Goal: Find specific page/section: Find specific page/section

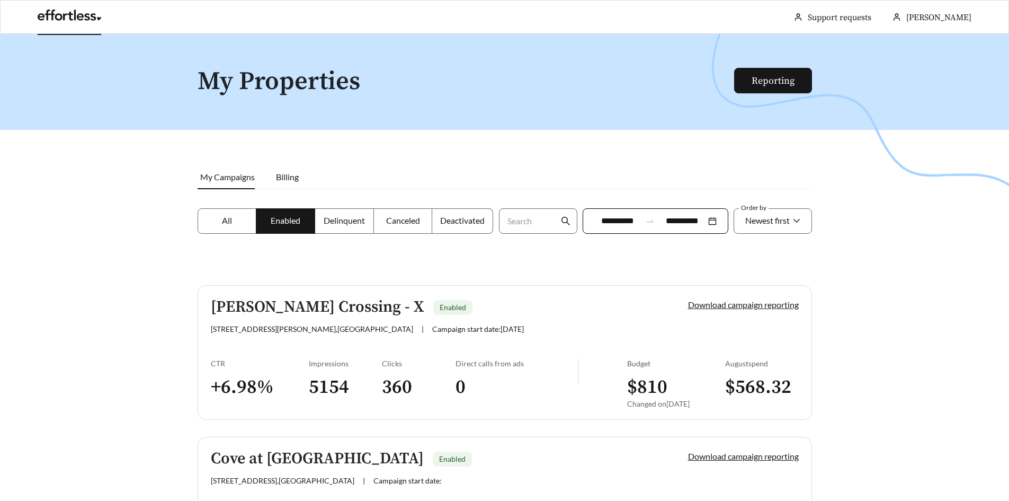
click at [68, 13] on link at bounding box center [70, 18] width 64 height 11
click at [713, 220] on div "**********" at bounding box center [656, 220] width 146 height 25
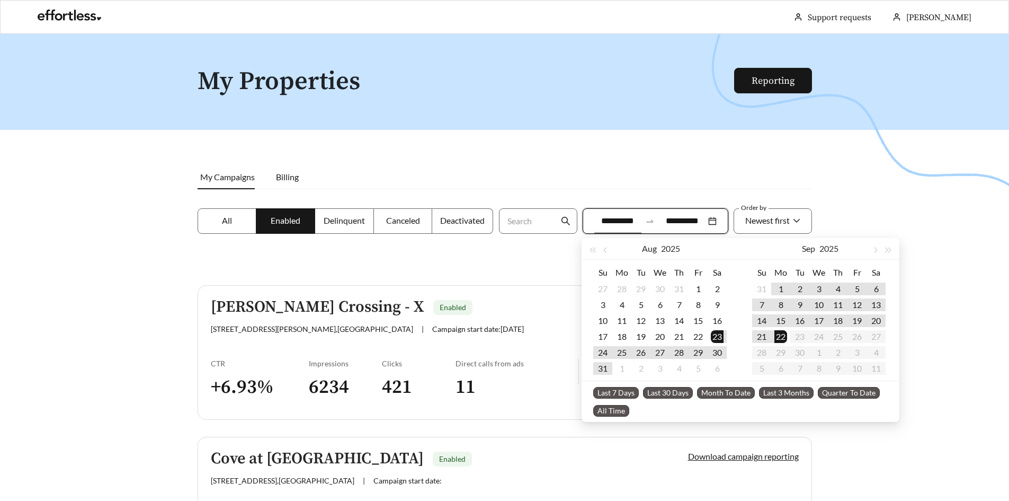
drag, startPoint x: 868, startPoint y: 216, endPoint x: 858, endPoint y: 216, distance: 10.1
click at [868, 216] on div at bounding box center [504, 284] width 1009 height 501
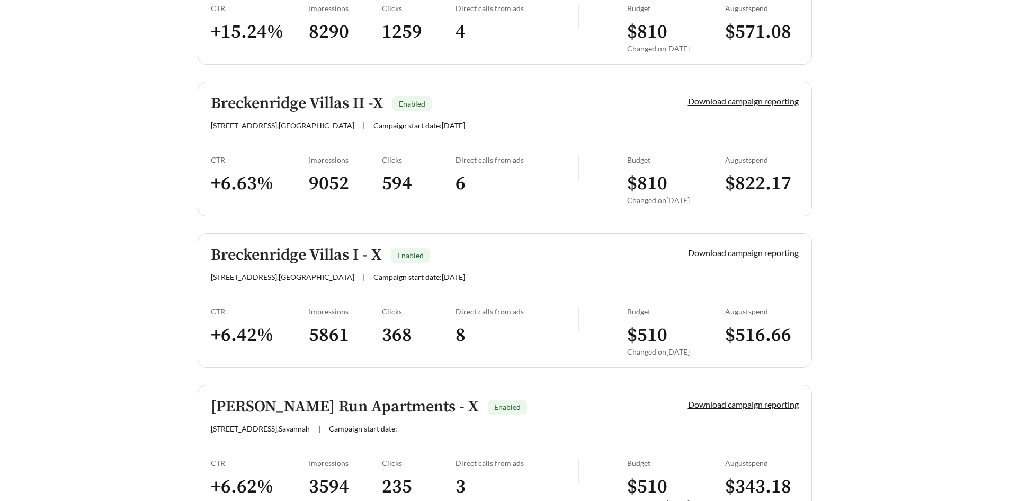
scroll to position [1186, 0]
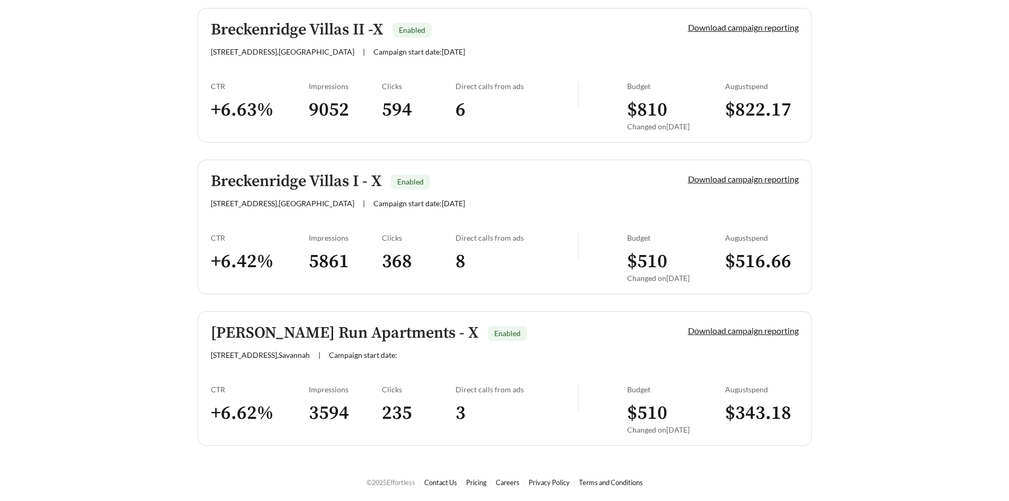
click at [397, 406] on h3 "235" at bounding box center [419, 413] width 74 height 24
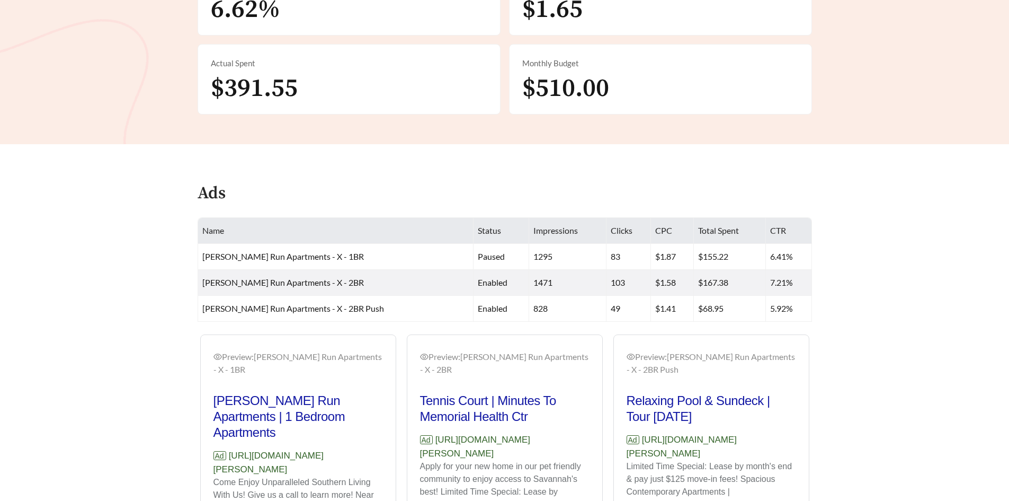
scroll to position [371, 0]
